Goal: Find contact information: Find contact information

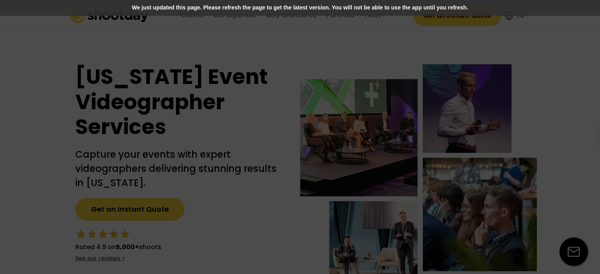
select select ""en""
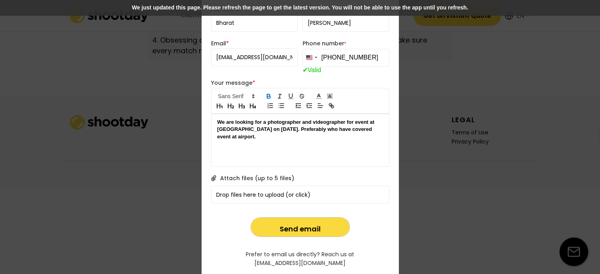
click at [317, 141] on div "We are looking for a photographer and videographer for event at [GEOGRAPHIC_DAT…" at bounding box center [299, 129] width 177 height 31
click at [315, 224] on button "Send email" at bounding box center [300, 227] width 99 height 19
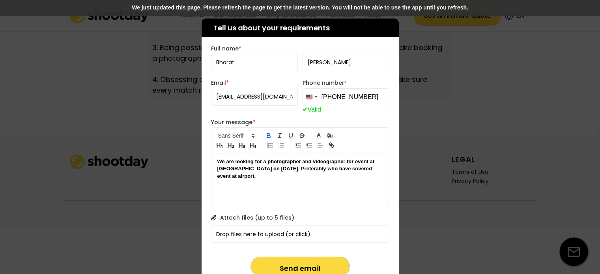
scroll to position [2834, 0]
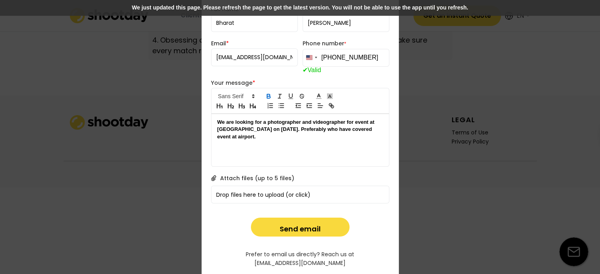
click at [0, 0] on qb-div "Correct the article an event" at bounding box center [0, 0] width 0 height 0
click at [359, 120] on strong "We are looking for a photographer and videographer for event at [GEOGRAPHIC_DAT…" at bounding box center [299, 129] width 164 height 21
click at [0, 0] on span "an" at bounding box center [0, 0] width 0 height 0
click at [327, 129] on strong "We are looking for a photographer and videographer for an event at [GEOGRAPHIC_…" at bounding box center [300, 129] width 166 height 21
click at [0, 0] on qb-div "Fix the auxiliary or modal verb has" at bounding box center [0, 0] width 0 height 0
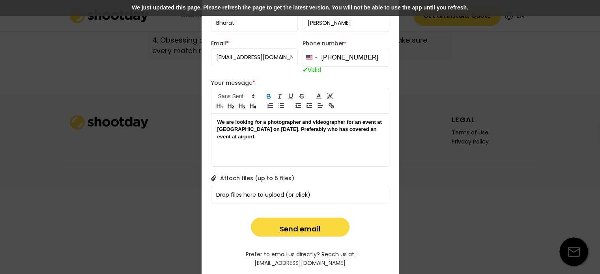
click at [297, 134] on p "We are looking for a photographer and videographer for an event at [GEOGRAPHIC_…" at bounding box center [300, 130] width 166 height 22
click at [296, 130] on strong "We are looking for a photographer and videographer for an event at [GEOGRAPHIC_…" at bounding box center [300, 129] width 166 height 21
click at [0, 0] on span "Preferably" at bounding box center [0, 0] width 0 height 0
click at [263, 135] on strong "We are looking for a photographer and videographer for an event at [GEOGRAPHIC_…" at bounding box center [300, 129] width 166 height 21
click at [0, 0] on qb-div "Correct the article an airport." at bounding box center [0, 0] width 0 height 0
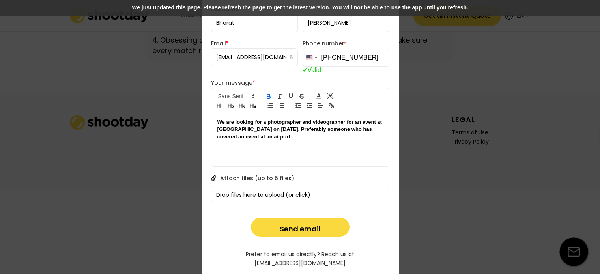
click at [252, 138] on strong "We are looking for a photographer and videographer for an event at [GEOGRAPHIC_…" at bounding box center [300, 129] width 166 height 21
click at [301, 233] on button "Send email" at bounding box center [300, 227] width 99 height 19
drag, startPoint x: 386, startPoint y: 254, endPoint x: 323, endPoint y: 252, distance: 62.7
click at [323, 252] on div "Prefer to email us directly? Reach us at [EMAIL_ADDRESS][DOMAIN_NAME]" at bounding box center [300, 259] width 178 height 16
copy div "[EMAIL_ADDRESS][DOMAIN_NAME]"
